Goal: Information Seeking & Learning: Check status

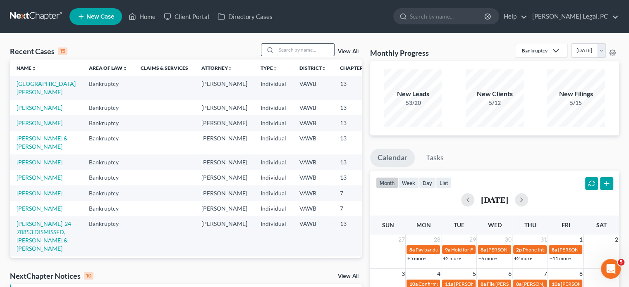
click at [277, 50] on input "search" at bounding box center [305, 50] width 58 height 12
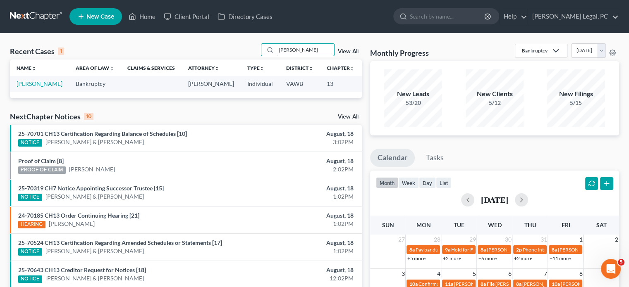
type input "[PERSON_NAME]"
click at [23, 88] on td "[PERSON_NAME]" at bounding box center [39, 83] width 59 height 15
click at [21, 86] on link "[PERSON_NAME]" at bounding box center [40, 83] width 46 height 7
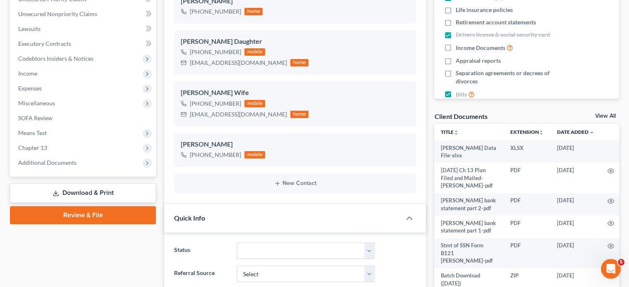
scroll to position [226, 0]
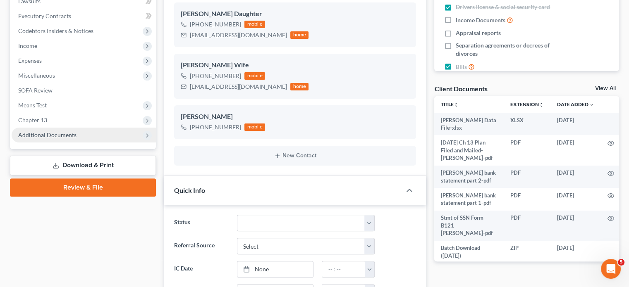
click at [150, 136] on icon at bounding box center [147, 135] width 7 height 7
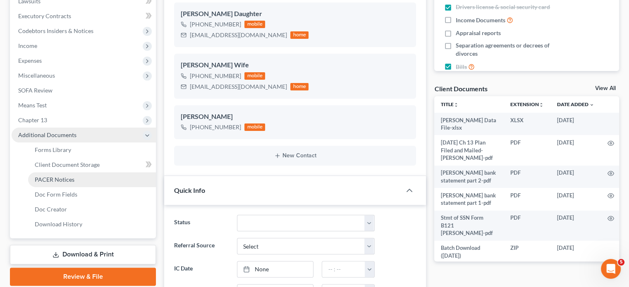
click at [61, 175] on link "PACER Notices" at bounding box center [92, 179] width 128 height 15
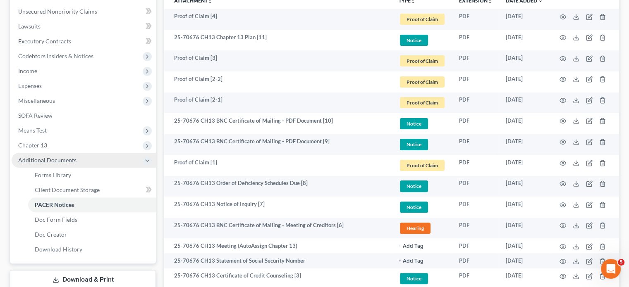
scroll to position [198, 0]
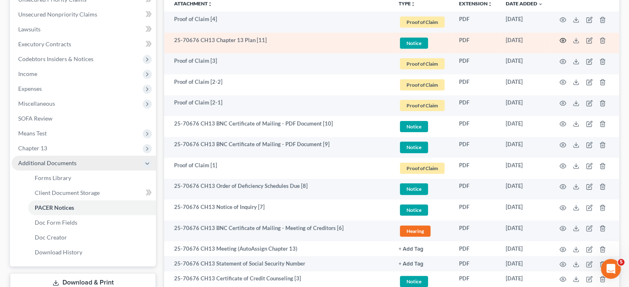
click at [562, 38] on icon "button" at bounding box center [563, 40] width 6 height 5
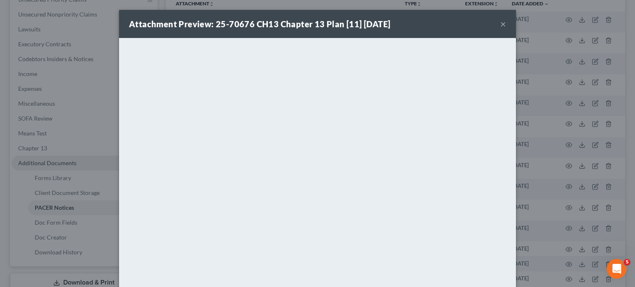
click at [500, 21] on button "×" at bounding box center [503, 24] width 6 height 10
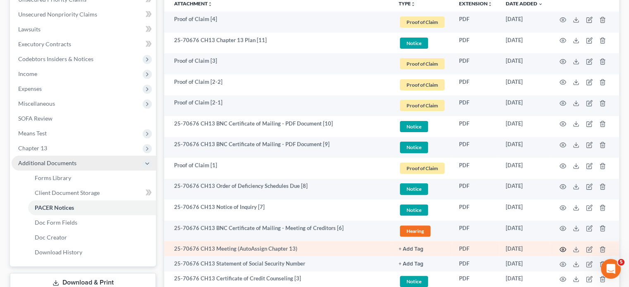
click at [564, 246] on icon "button" at bounding box center [562, 249] width 7 height 7
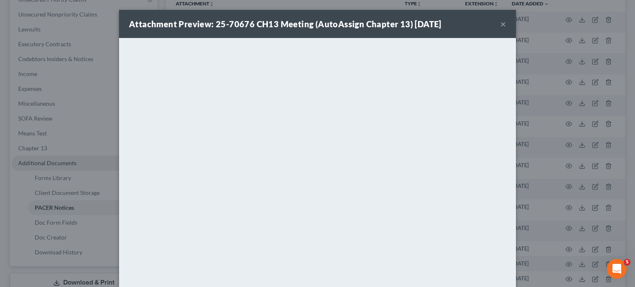
click at [500, 23] on button "×" at bounding box center [503, 24] width 6 height 10
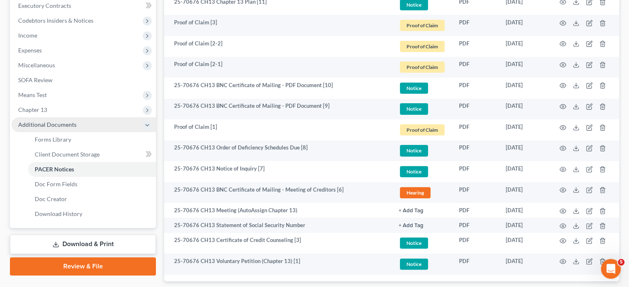
scroll to position [275, 0]
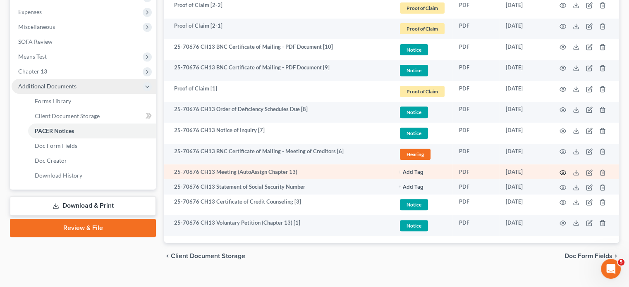
click at [562, 169] on icon "button" at bounding box center [562, 172] width 7 height 7
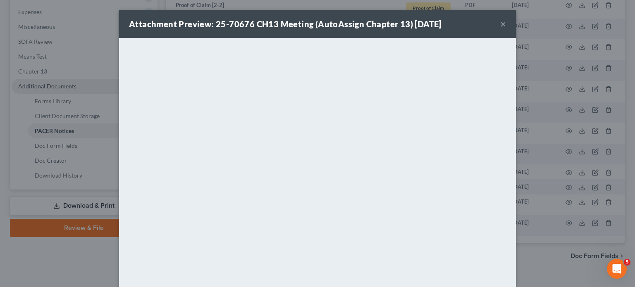
click at [501, 22] on button "×" at bounding box center [503, 24] width 6 height 10
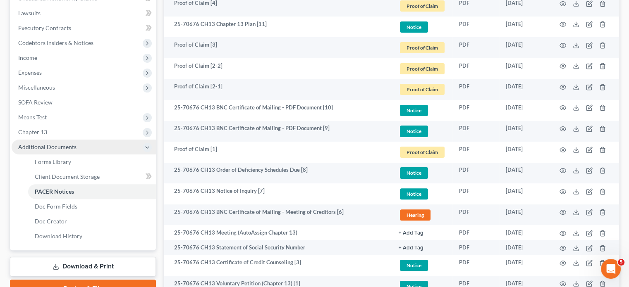
scroll to position [220, 0]
